Goal: Obtain resource: Download file/media

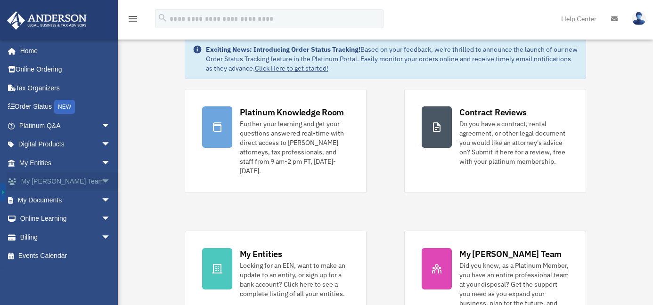
scroll to position [23, 0]
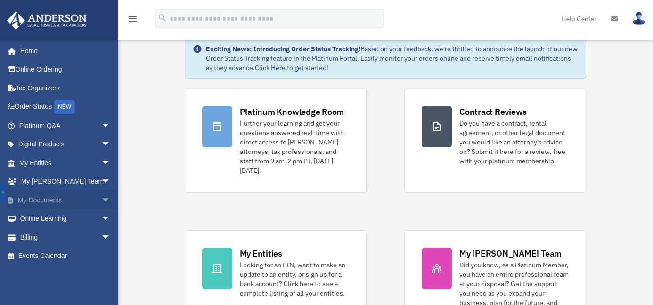
click at [101, 202] on span "arrow_drop_down" at bounding box center [110, 200] width 19 height 19
click at [51, 218] on link "Box" at bounding box center [69, 219] width 112 height 19
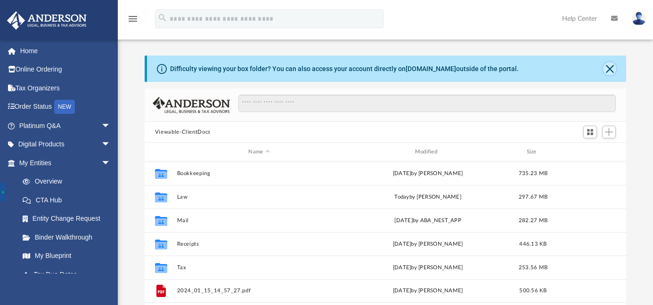
click at [611, 70] on button "Close" at bounding box center [609, 68] width 13 height 13
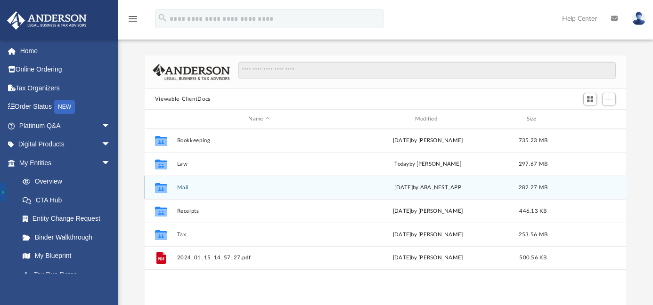
click at [180, 187] on button "Mail" at bounding box center [259, 188] width 164 height 6
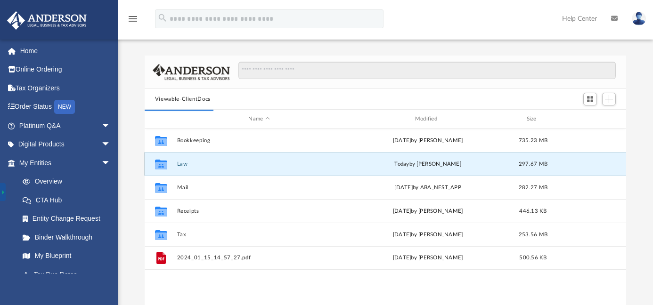
click at [183, 164] on button "Law" at bounding box center [259, 164] width 164 height 6
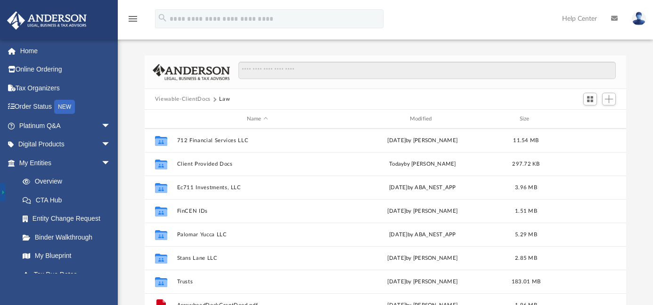
scroll to position [352, 0]
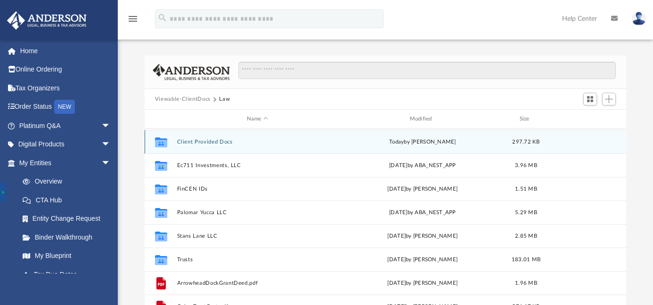
click at [205, 140] on button "Client Provided Docs" at bounding box center [257, 142] width 161 height 6
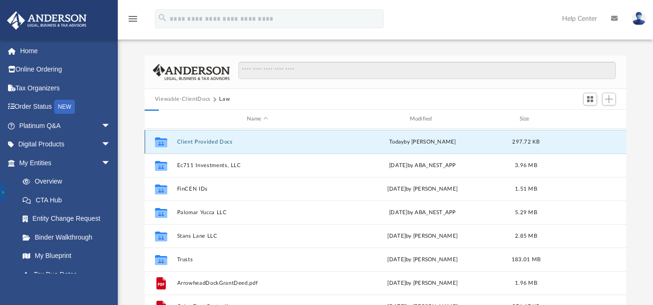
scroll to position [0, 0]
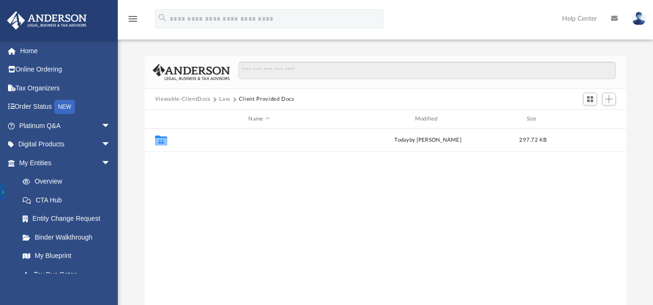
click at [205, 140] on button "Lighthouse II, LLC" at bounding box center [259, 140] width 164 height 6
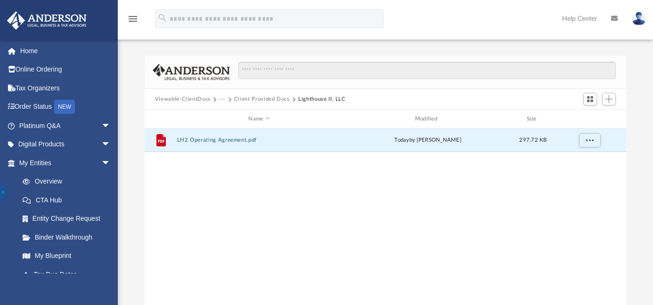
click at [205, 140] on button "LH2 Operating Agreement.pdf" at bounding box center [259, 140] width 164 height 6
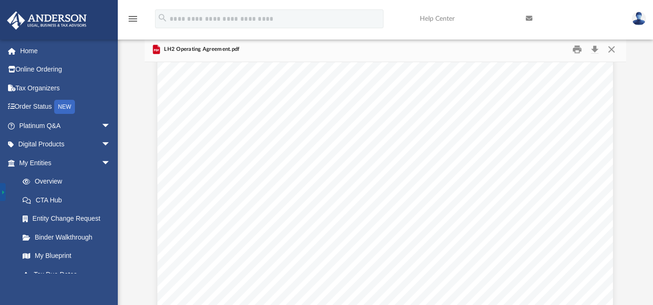
scroll to position [1175, 0]
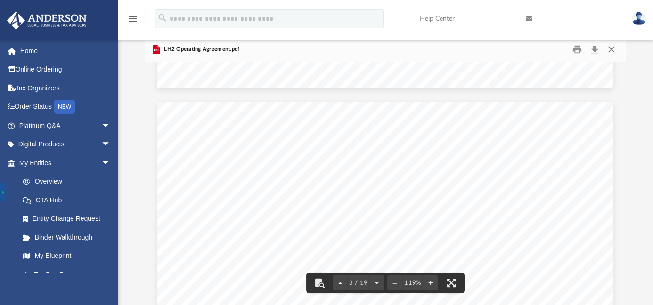
click at [614, 50] on button "Close" at bounding box center [611, 49] width 17 height 15
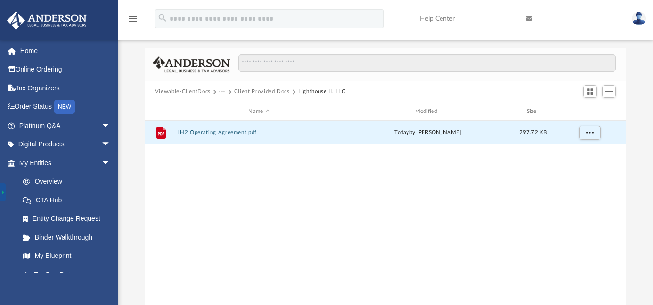
scroll to position [0, 0]
